Goal: Check status: Check status

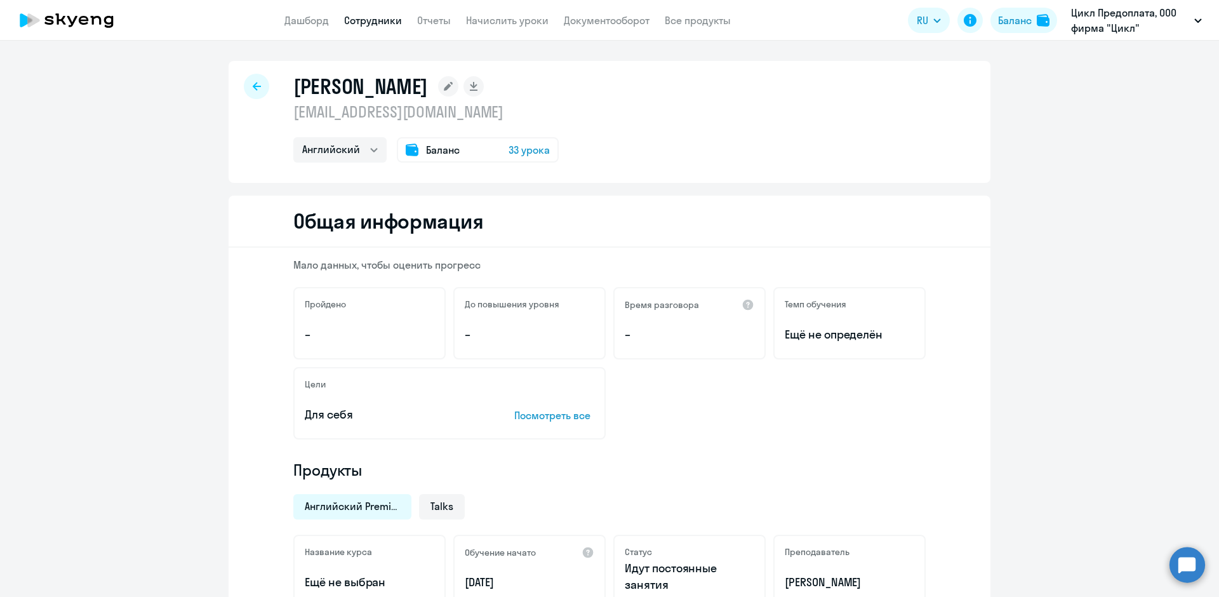
select select "english"
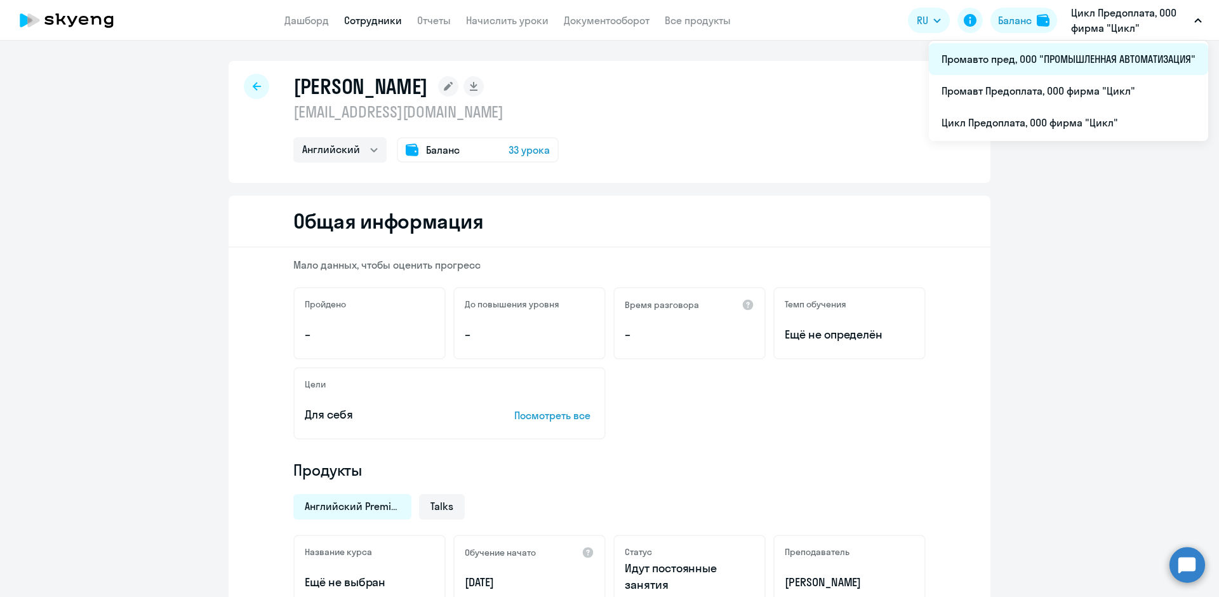
click at [1032, 61] on li "Промавто пред, ООО "ПРОМЫШЛЕННАЯ АВТОМАТИЗАЦИЯ"" at bounding box center [1068, 59] width 279 height 32
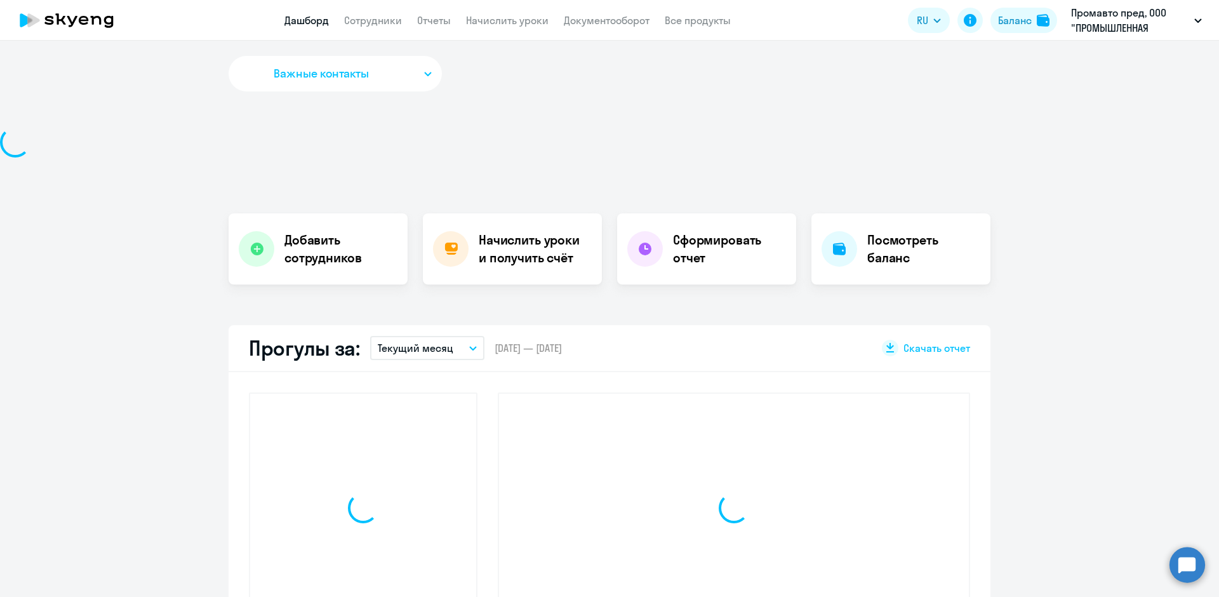
select select "30"
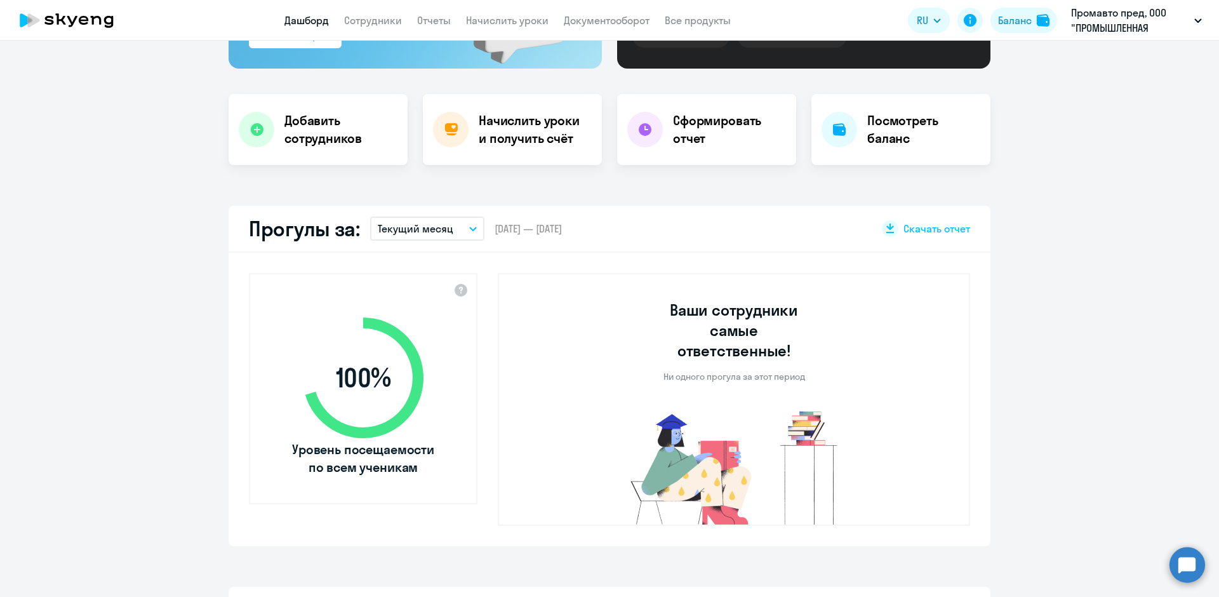
scroll to position [254, 0]
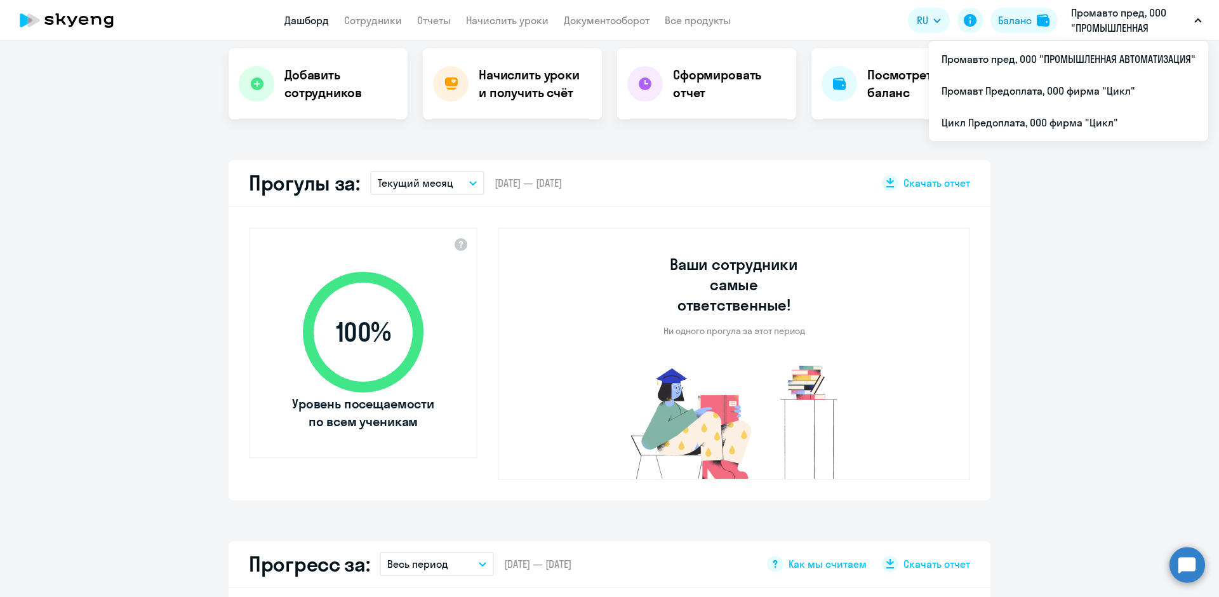
click at [1200, 17] on button "Промавто пред, ООО "ПРОМЫШЛЕННАЯ АВТОМАТИЗАЦИЯ"" at bounding box center [1135, 20] width 143 height 30
click at [1148, 8] on p "Промавто пред, ООО "ПРОМЫШЛЕННАЯ АВТОМАТИЗАЦИЯ"" at bounding box center [1130, 20] width 118 height 30
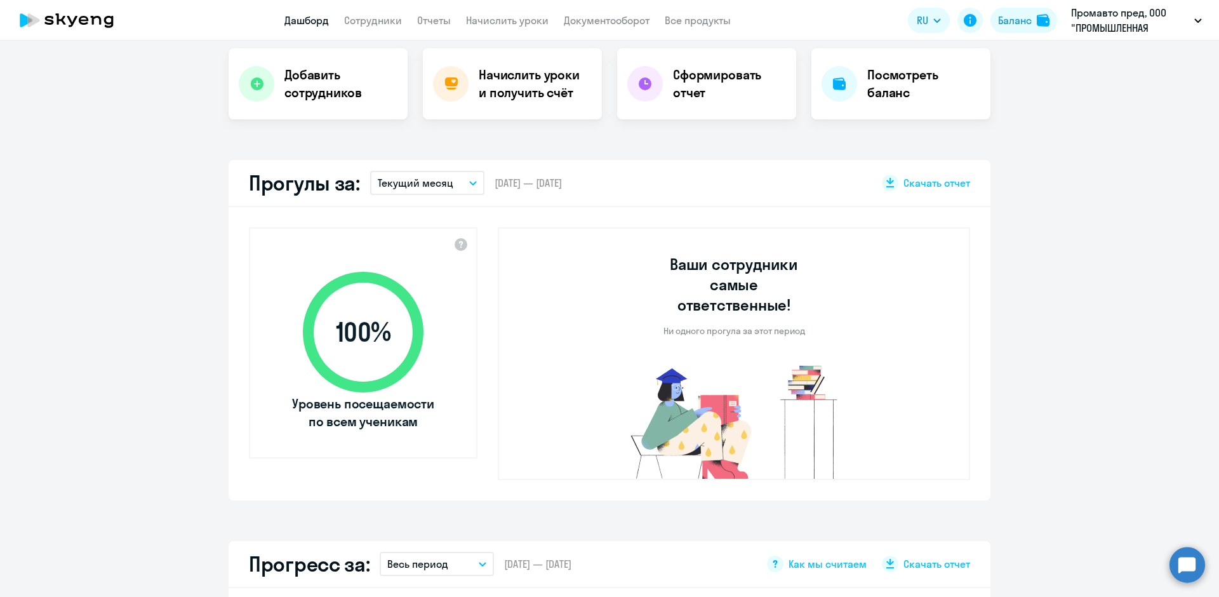
click at [1148, 8] on p "Промавто пред, ООО "ПРОМЫШЛЕННАЯ АВТОМАТИЗАЦИЯ"" at bounding box center [1130, 20] width 118 height 30
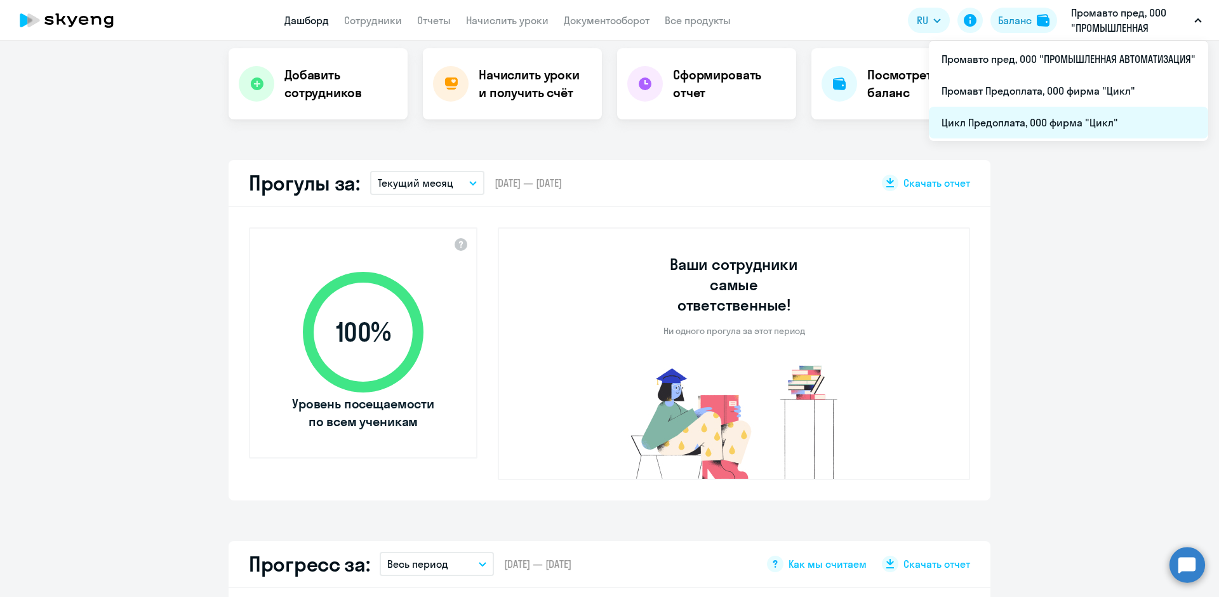
click at [1012, 122] on li "Цикл Предоплата, ООО фирма "Цикл"" at bounding box center [1068, 123] width 279 height 32
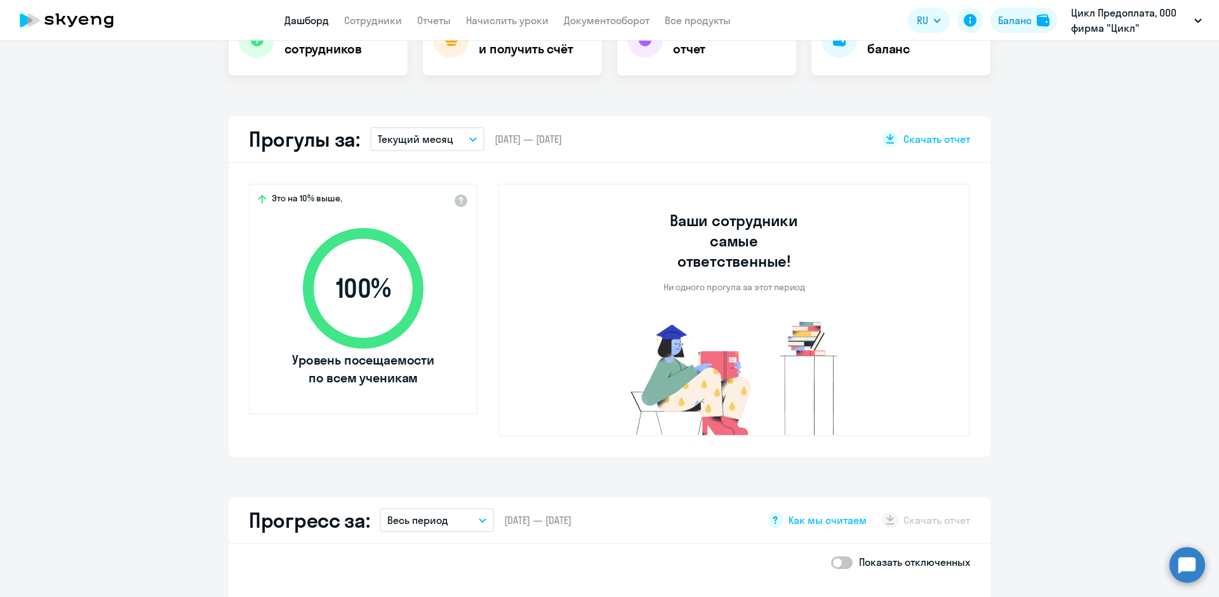
scroll to position [297, 0]
click at [461, 139] on button "Текущий месяц" at bounding box center [427, 140] width 114 height 24
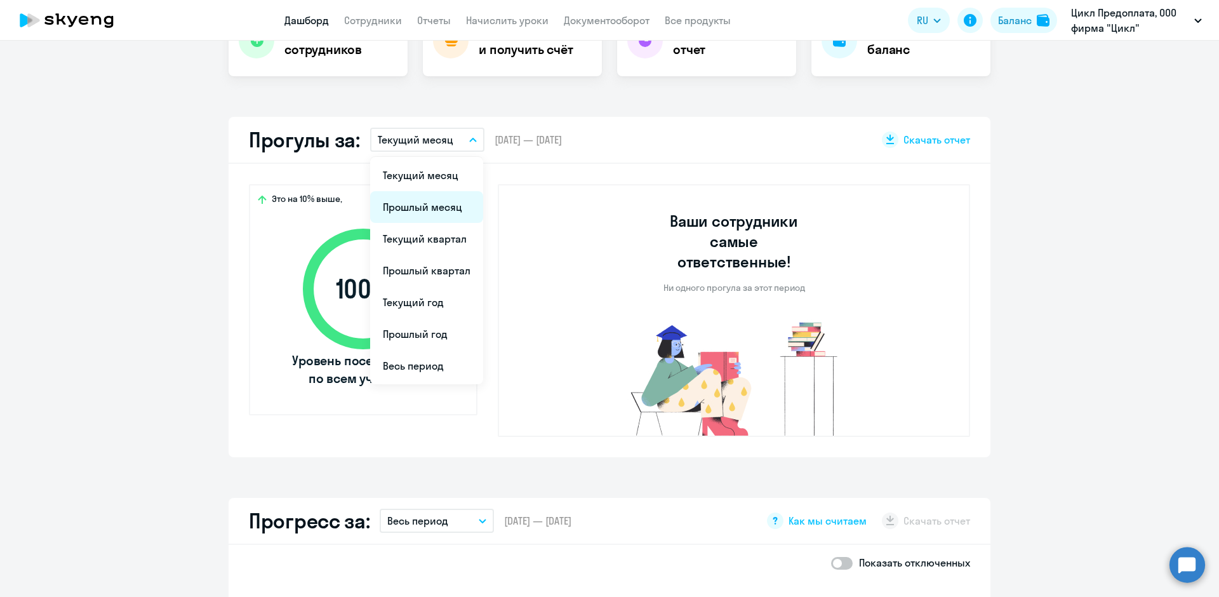
click at [428, 206] on li "Прошлый месяц" at bounding box center [426, 207] width 113 height 32
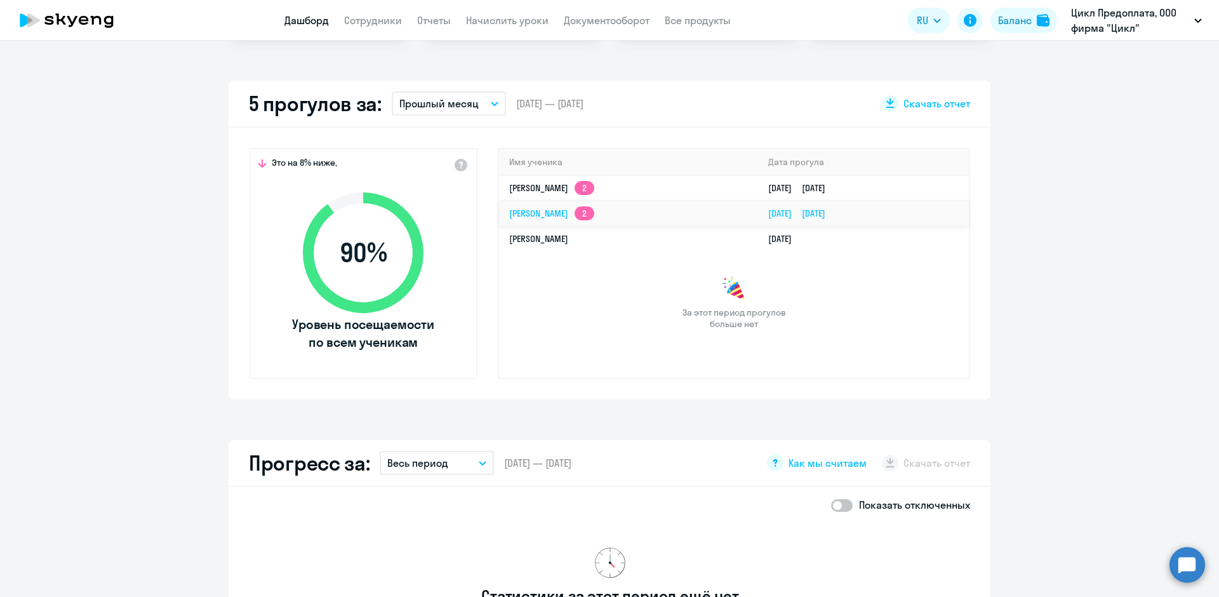
scroll to position [361, 0]
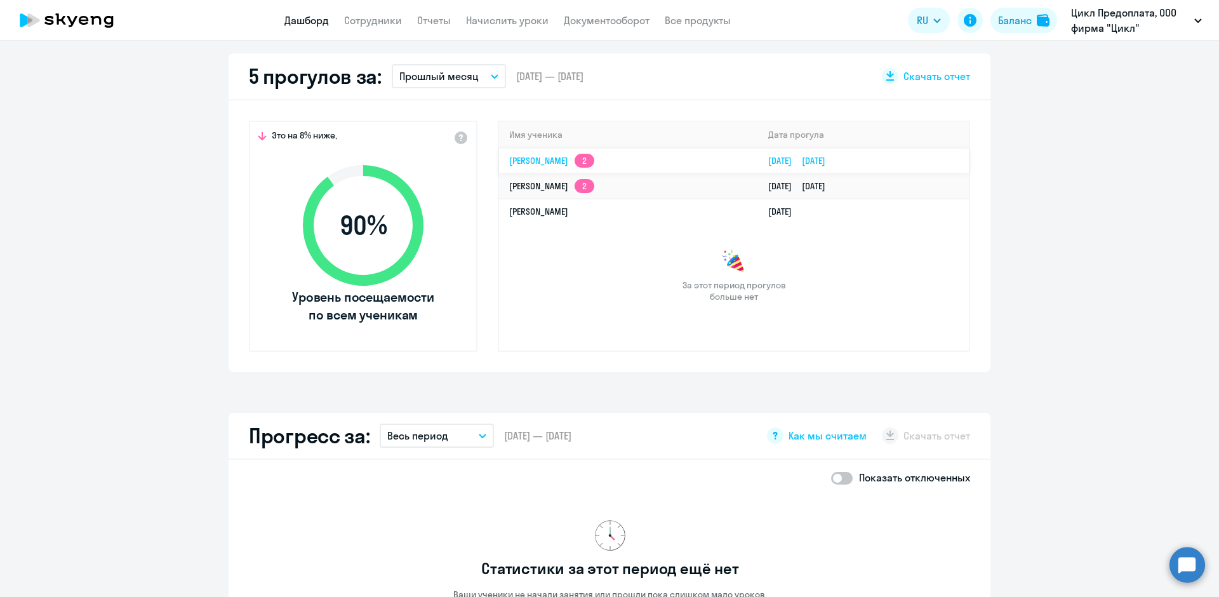
click at [529, 164] on link "[PERSON_NAME] 2" at bounding box center [551, 160] width 85 height 11
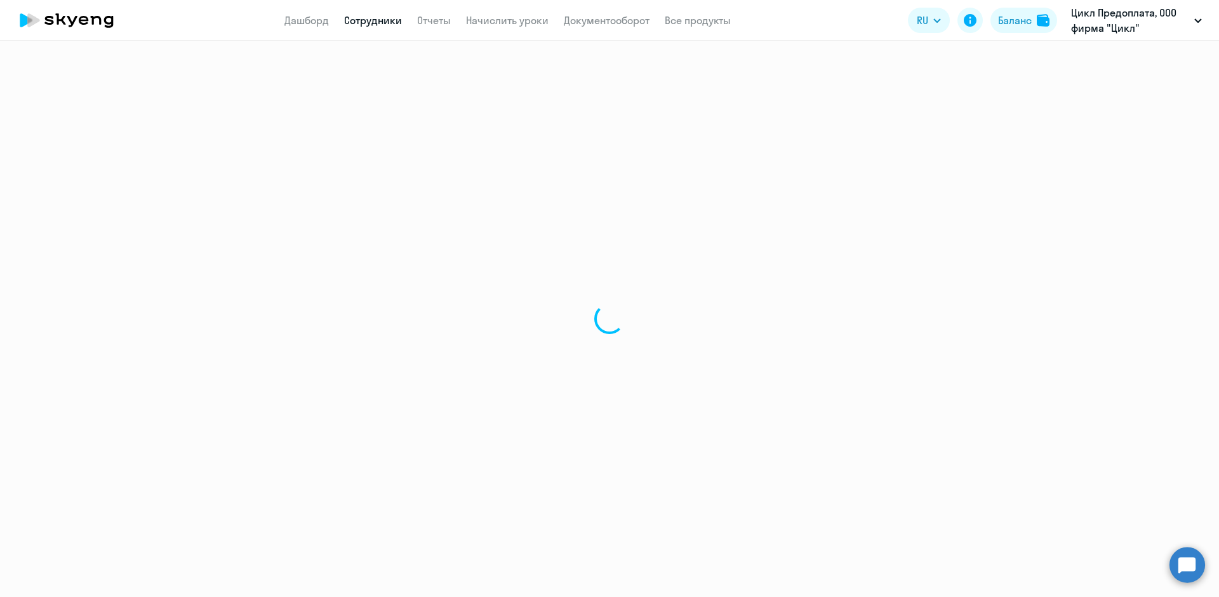
select select "english"
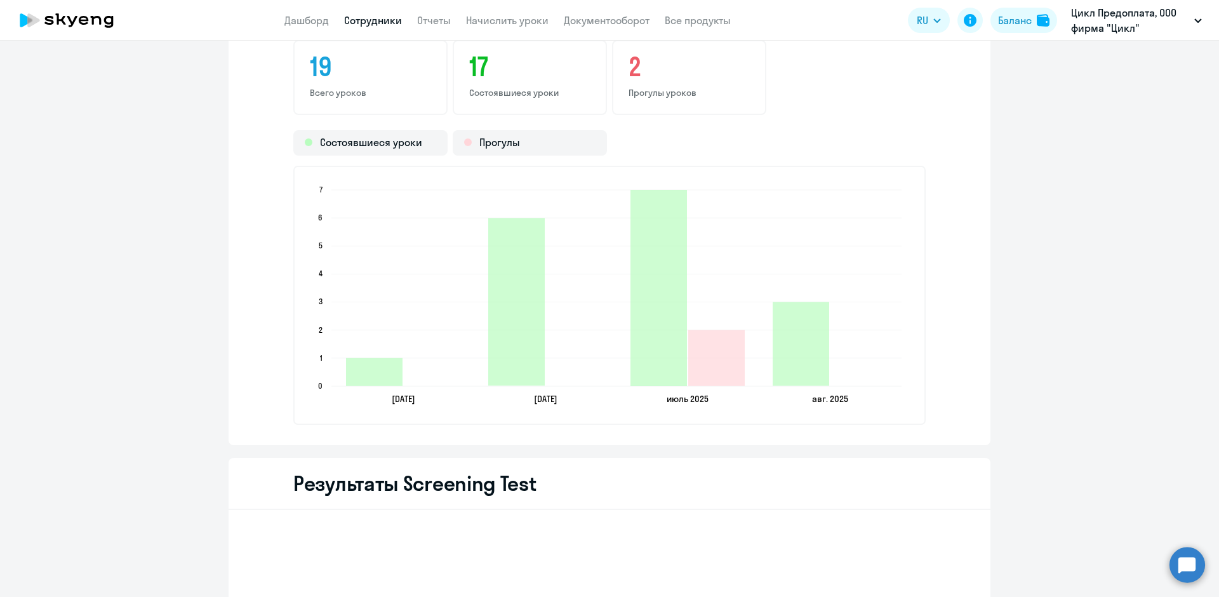
scroll to position [1442, 0]
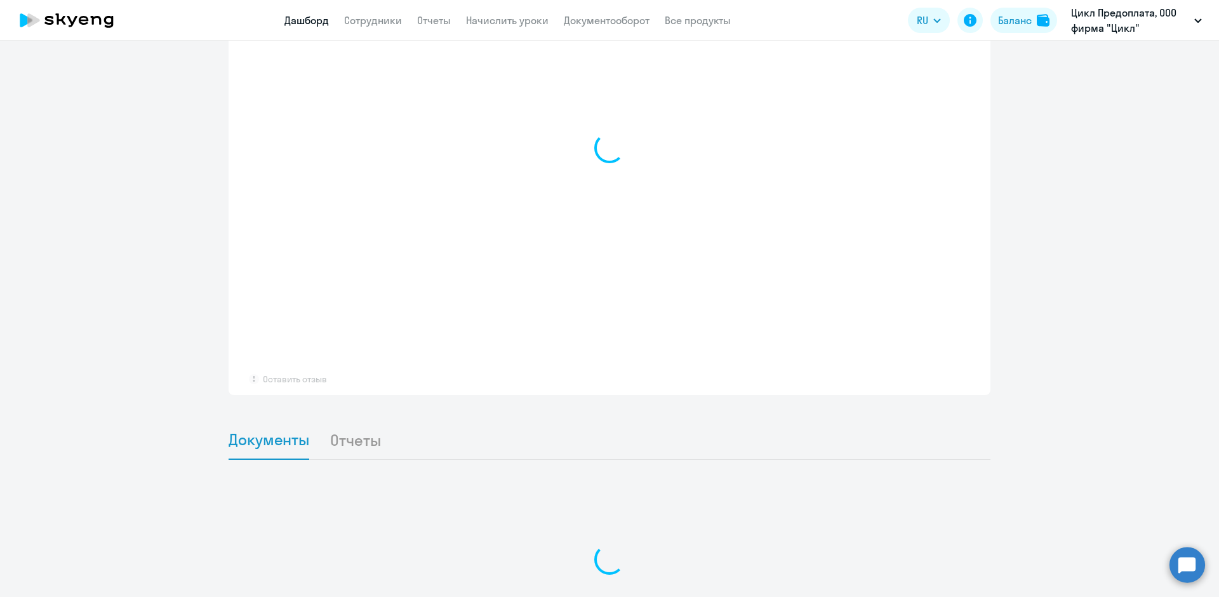
select select "30"
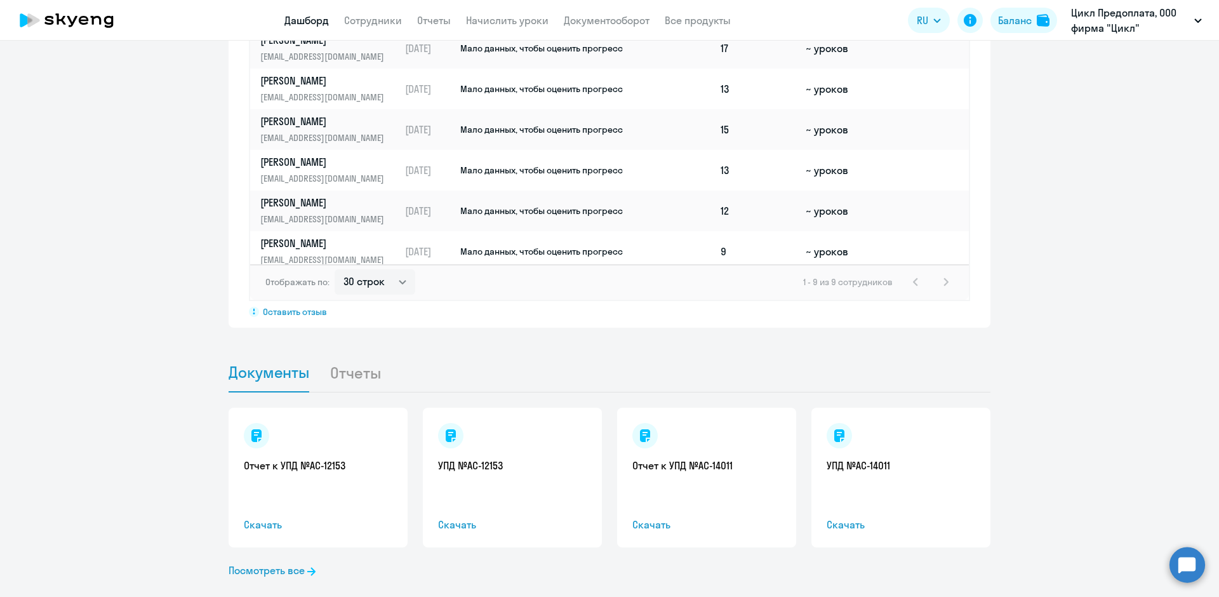
scroll to position [1028, 0]
click at [355, 353] on li "Отчеты" at bounding box center [365, 371] width 72 height 39
click at [345, 356] on li "Отчеты" at bounding box center [365, 371] width 72 height 39
click at [253, 361] on span "Документы" at bounding box center [269, 370] width 81 height 19
click at [299, 457] on link "Отчет к УПД №AC-12153" at bounding box center [318, 464] width 149 height 14
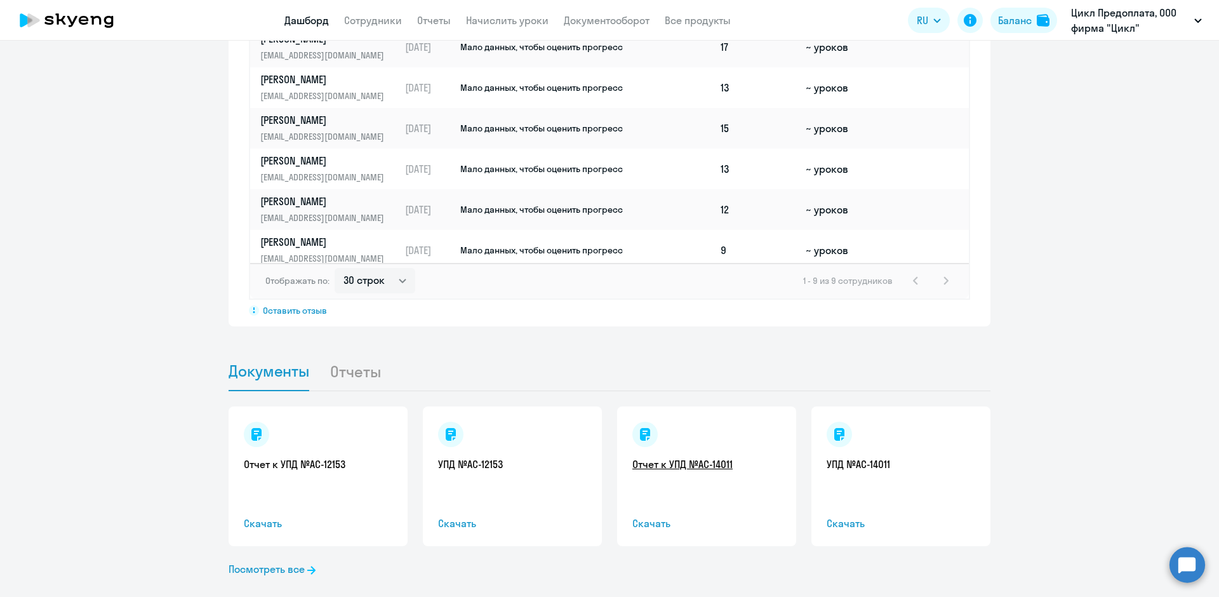
click at [656, 457] on link "Отчет к УПД №AC-14011" at bounding box center [706, 464] width 149 height 14
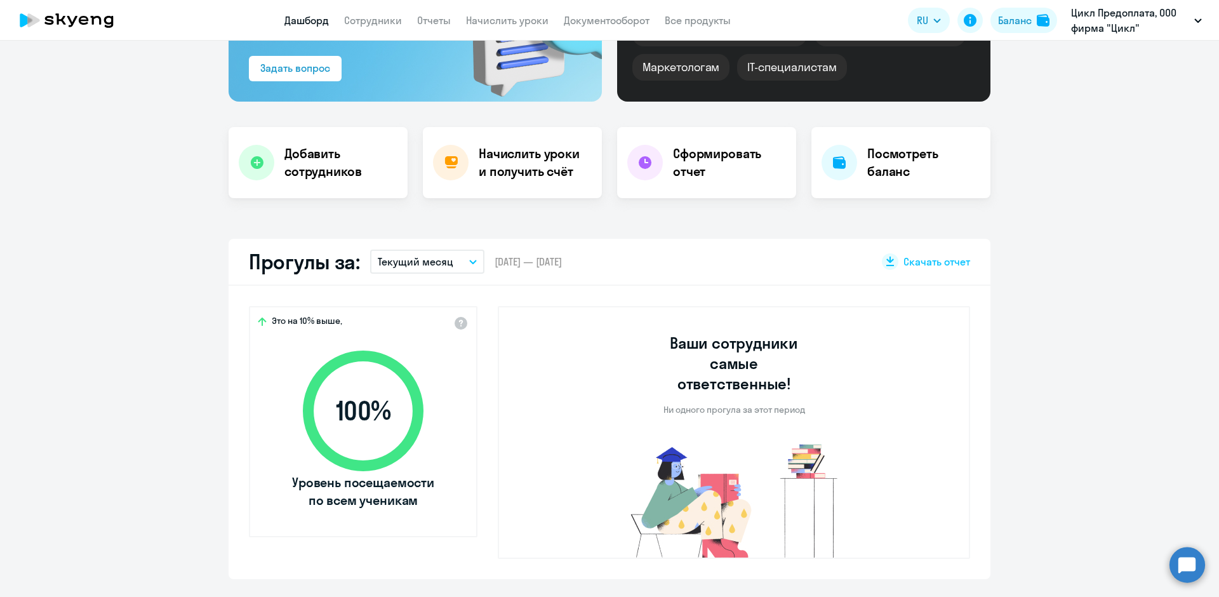
scroll to position [203, 0]
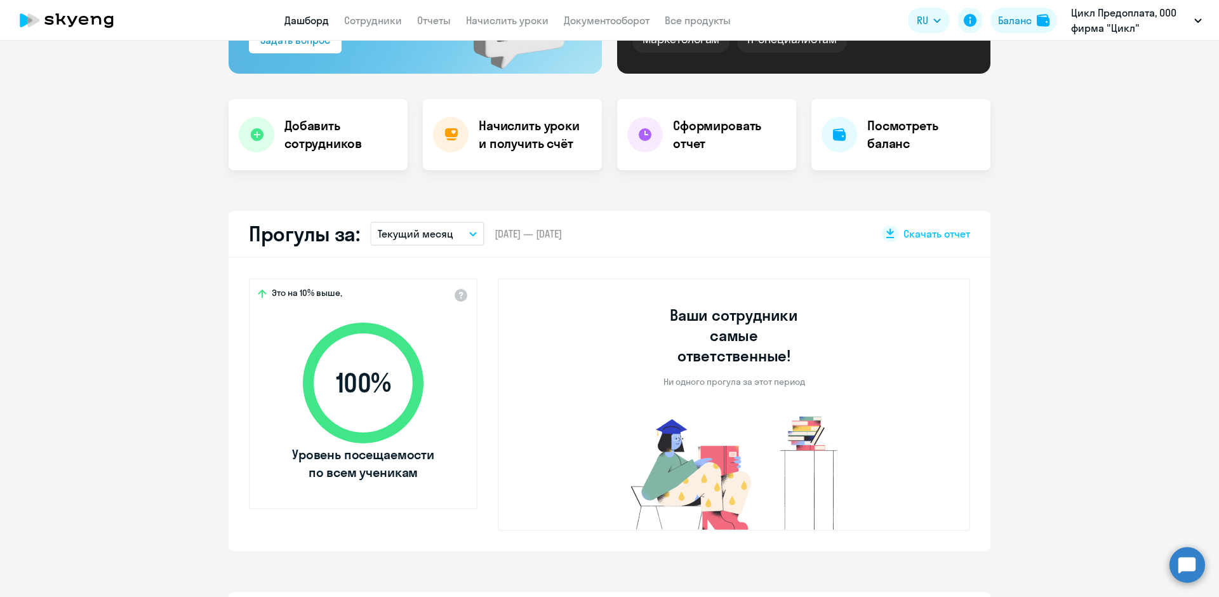
click at [469, 234] on icon "button" at bounding box center [473, 234] width 8 height 4
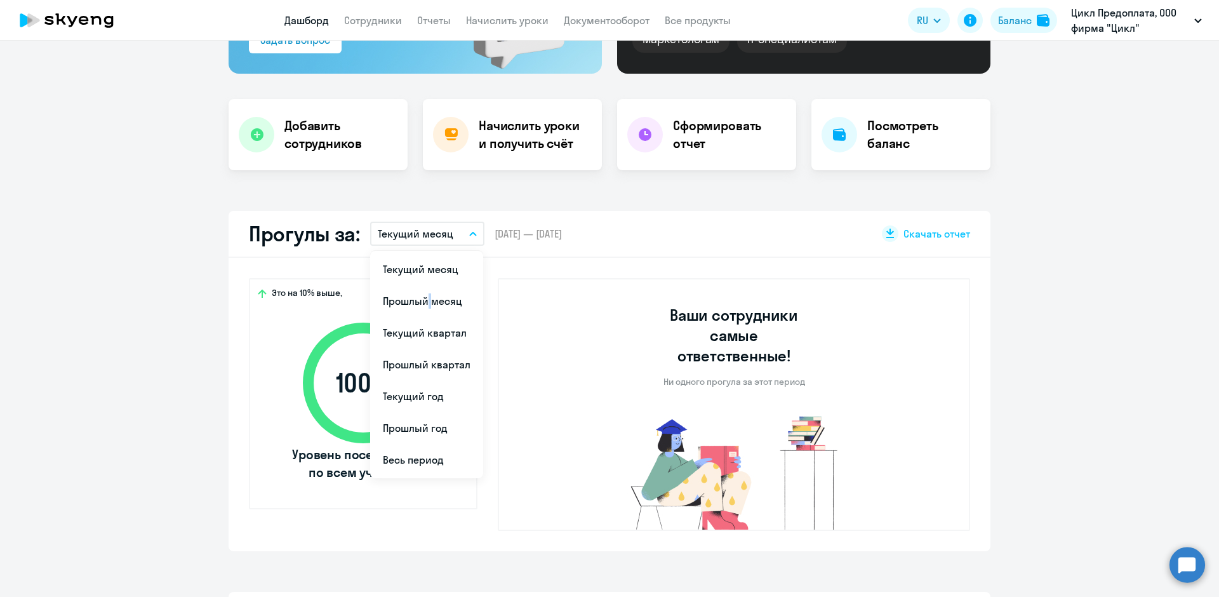
click at [420, 304] on li "Прошлый месяц" at bounding box center [426, 301] width 113 height 32
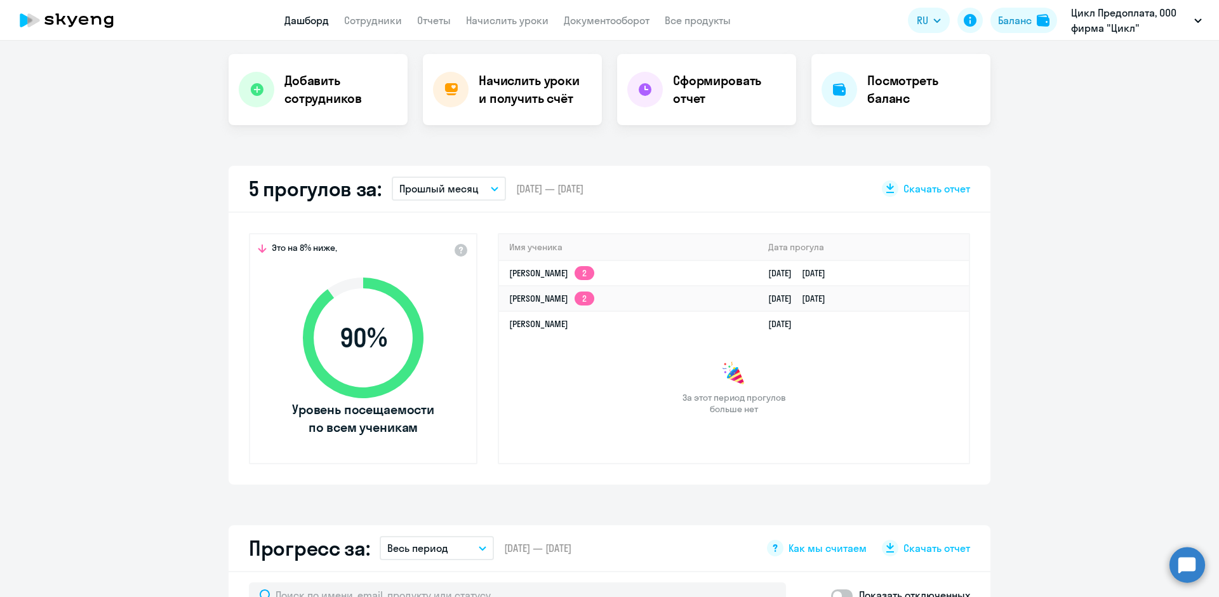
scroll to position [267, 0]
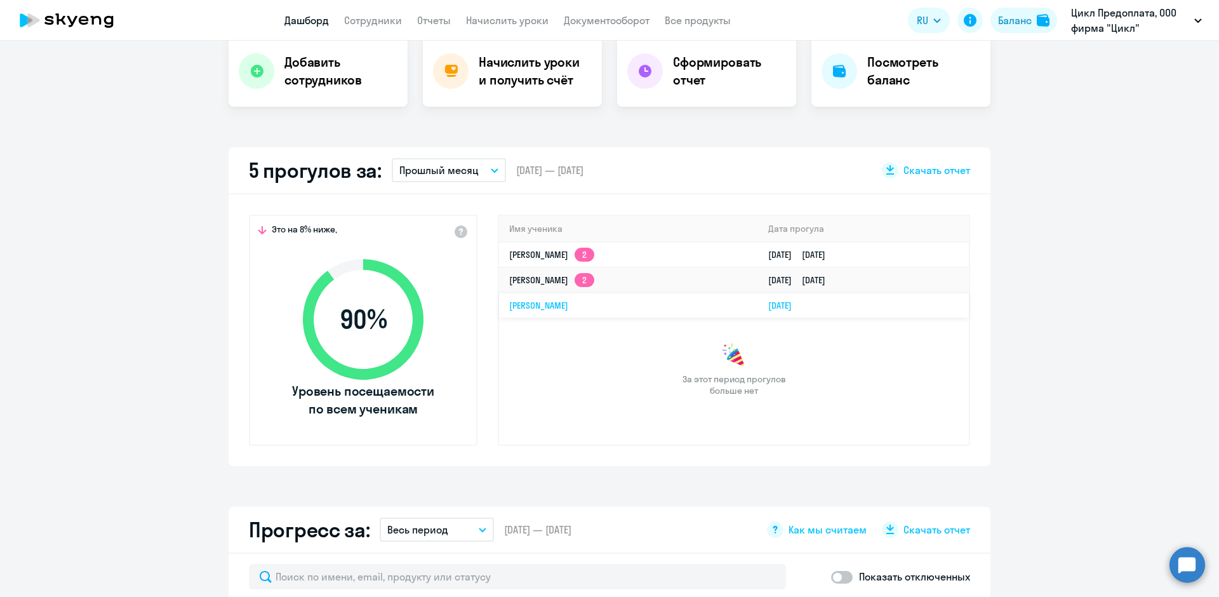
click at [552, 306] on link "[PERSON_NAME]" at bounding box center [538, 305] width 59 height 11
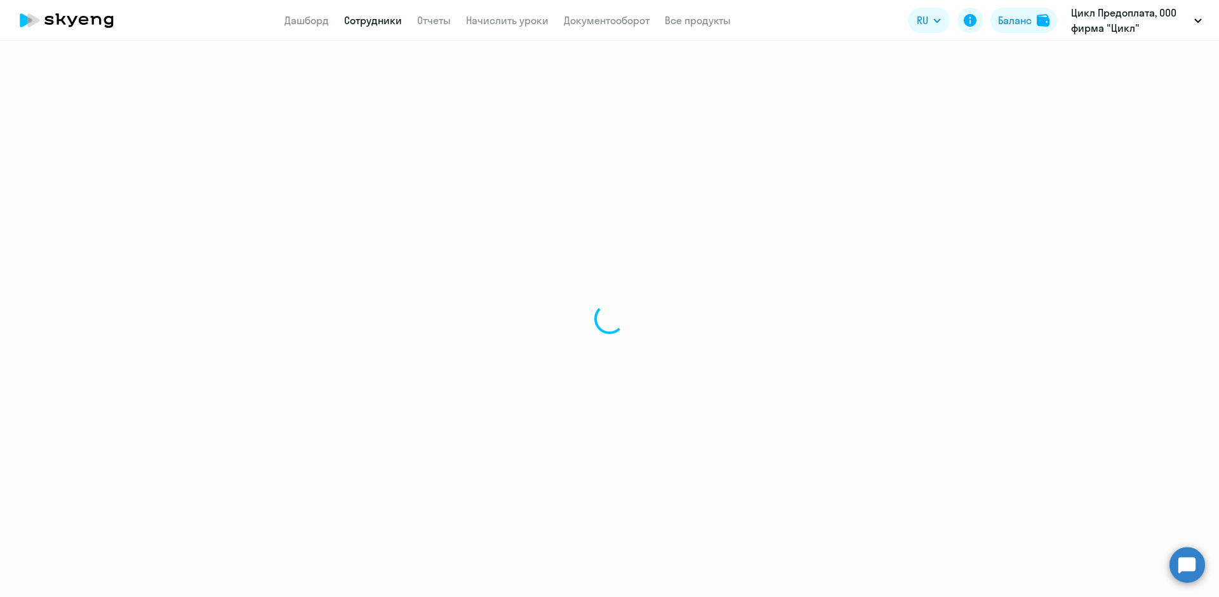
select select "english"
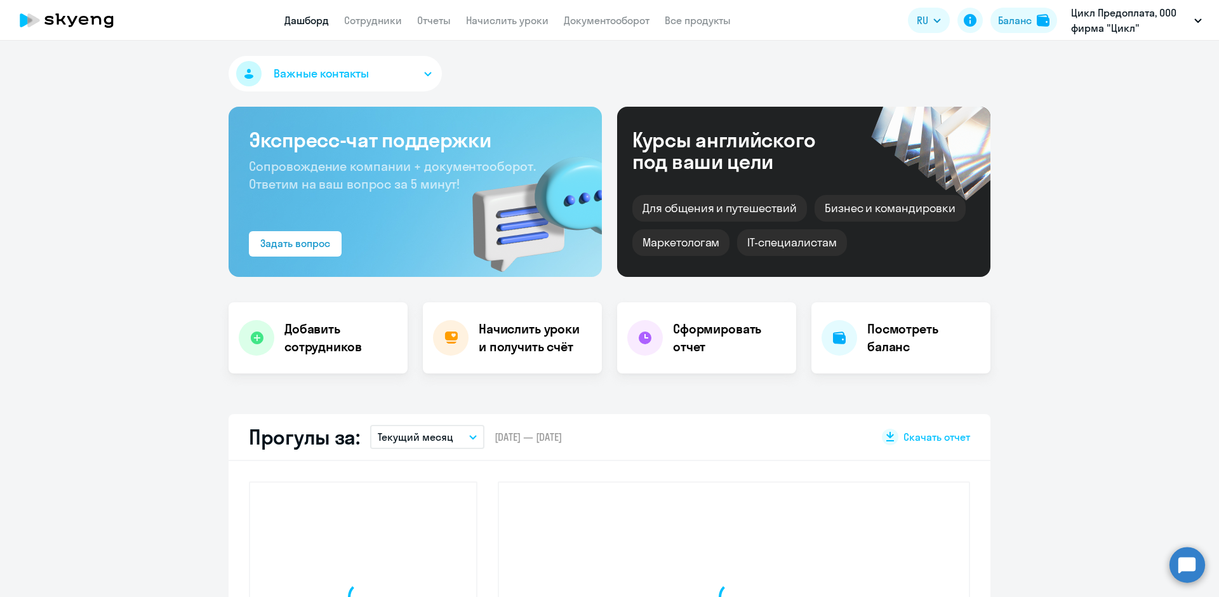
select select "30"
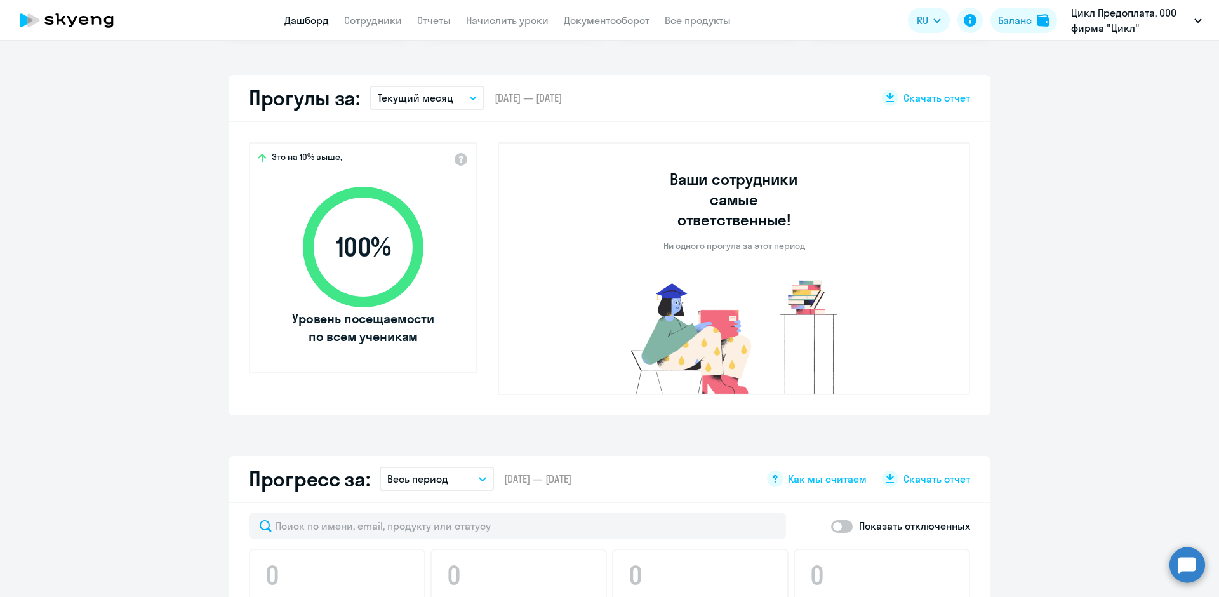
scroll to position [254, 0]
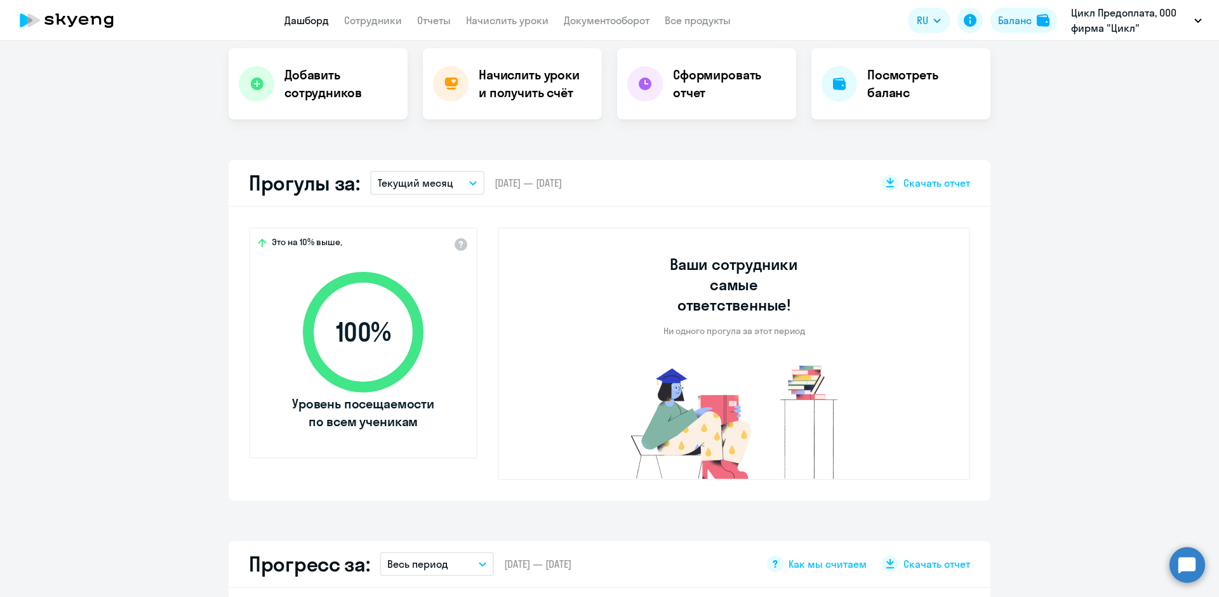
click at [416, 187] on p "Текущий месяц" at bounding box center [416, 182] width 76 height 15
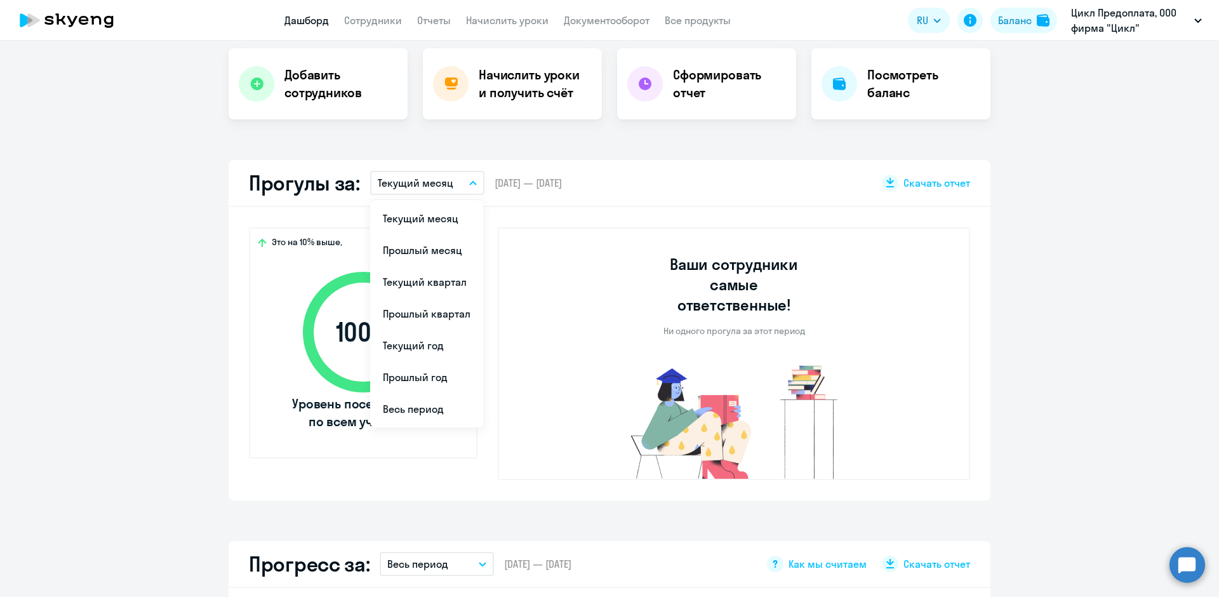
click at [418, 248] on li "Прошлый месяц" at bounding box center [426, 250] width 113 height 32
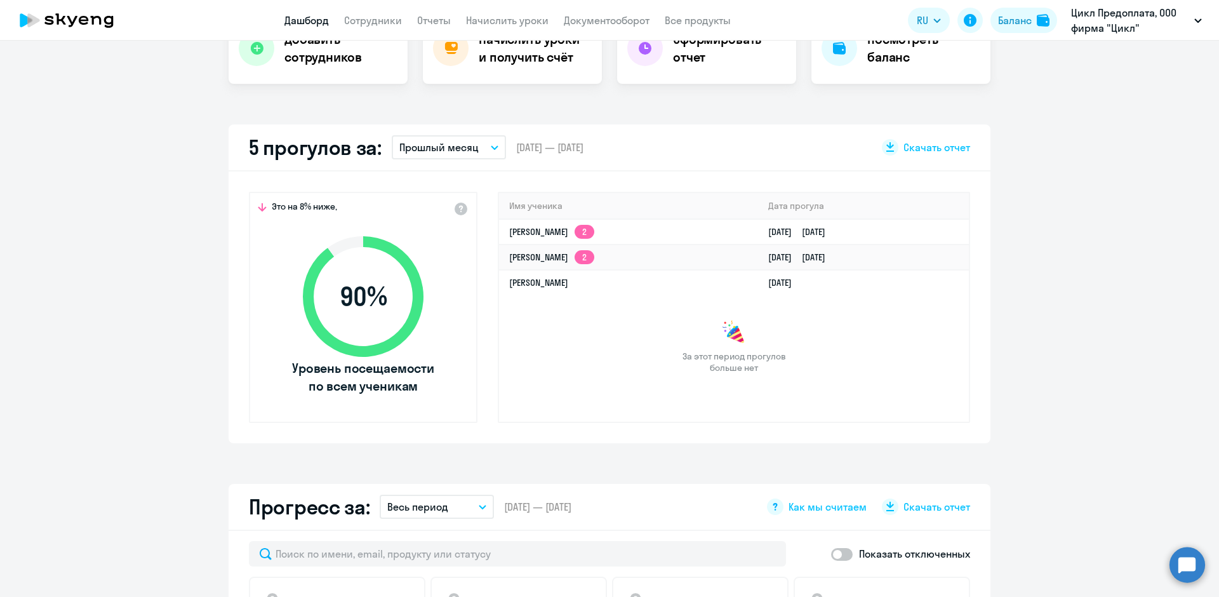
scroll to position [317, 0]
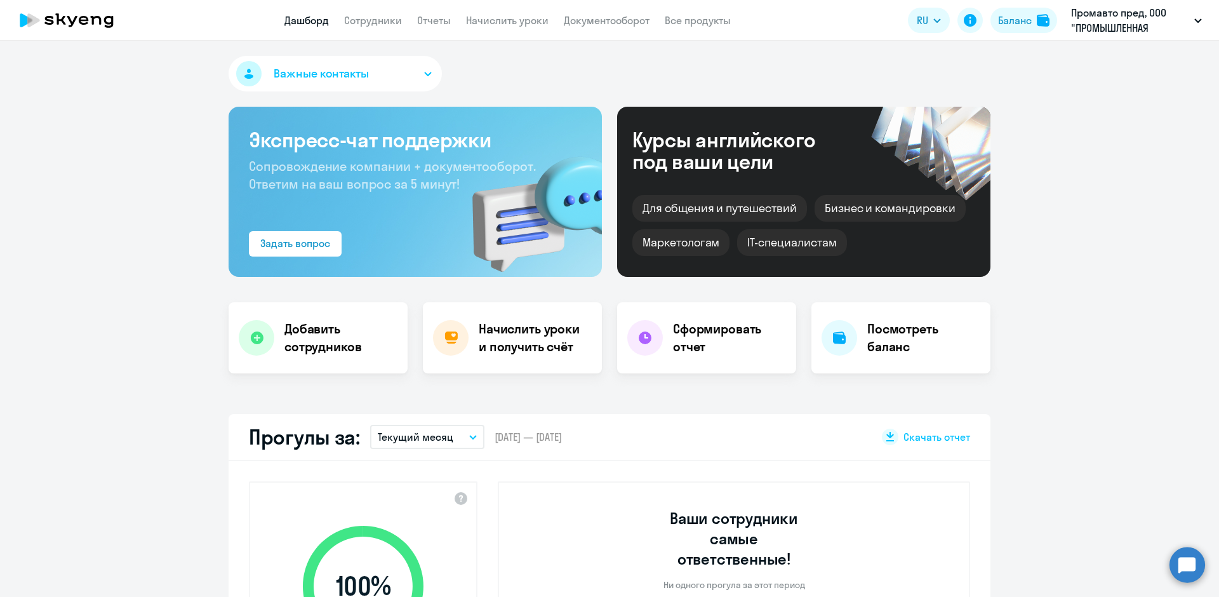
select select "30"
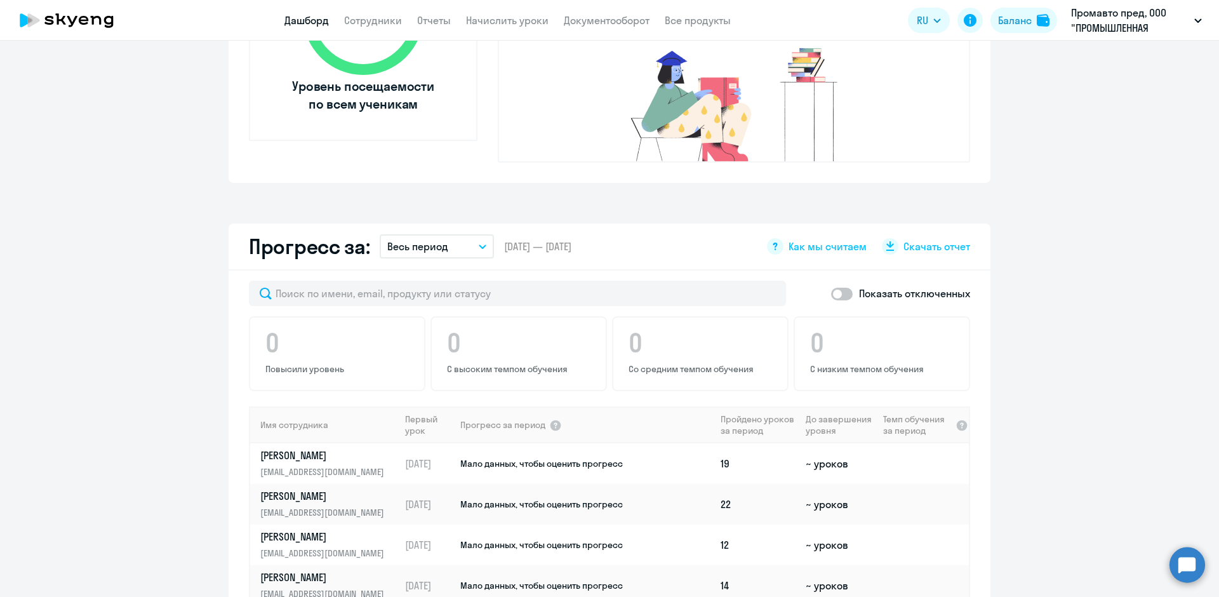
scroll to position [317, 0]
